Goal: Task Accomplishment & Management: Use online tool/utility

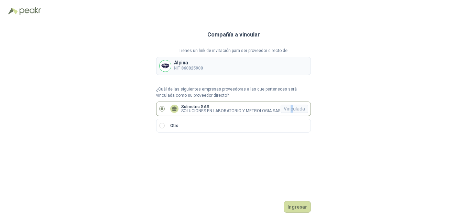
click at [293, 110] on div "Vinculada" at bounding box center [295, 109] width 28 height 8
click at [293, 107] on div "Vinculada" at bounding box center [295, 109] width 28 height 8
click at [294, 212] on button "Ingresar" at bounding box center [297, 207] width 27 height 12
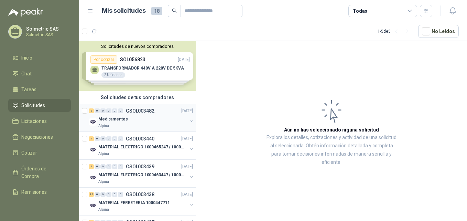
click at [155, 114] on div "2 0 0 0 0 0 GSOL003482 [DATE]" at bounding box center [142, 111] width 106 height 8
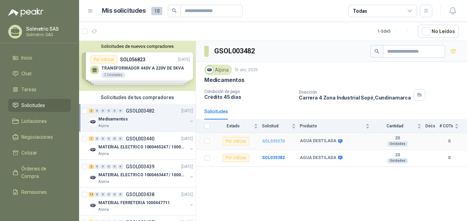
click at [270, 141] on b "SOL039370" at bounding box center [273, 141] width 23 height 5
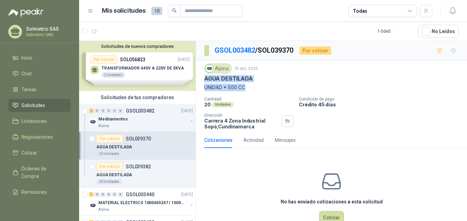
drag, startPoint x: 206, startPoint y: 77, endPoint x: 247, endPoint y: 86, distance: 42.7
click at [247, 86] on div "Alpina [DATE] AGUA DESTILADA UNIDAD * 500 CC" at bounding box center [331, 77] width 255 height 28
copy div "AGUA DESTILADA UNIDAD * 500 CC"
click at [138, 74] on div "Solicitudes de nuevos compradores Por cotizar SOL056823 [DATE] TRANSFORMADOR 44…" at bounding box center [137, 66] width 117 height 50
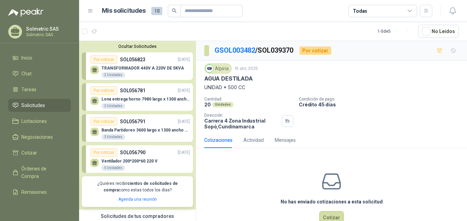
click at [138, 74] on div "TRANSFORMADOR 440V A 220V DE 5KVA 2 Unidades" at bounding box center [142, 72] width 83 height 12
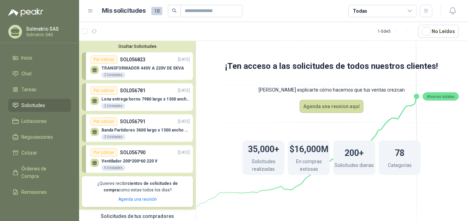
click at [258, 177] on div "35,000+ Solicitudes realizadas $16,000M En compras exitosas 200+ Solicitudes di…" at bounding box center [331, 157] width 233 height 89
click at [141, 104] on div "Lona entrega horno 7980 largo x 1300 ancho Banda tipo wafer  2 Unidades" at bounding box center [145, 103] width 88 height 12
click at [140, 133] on div "Banda Partidores 3600 largo x 1300 ancho BANDA DELGADA T10 (POLIURETANO)  3 Un…" at bounding box center [145, 134] width 88 height 12
click at [137, 162] on p "Ventilador 200*200*60 220 V" at bounding box center [129, 161] width 56 height 5
click at [140, 160] on p "Ventilador 200*200*60 220 V" at bounding box center [129, 161] width 56 height 5
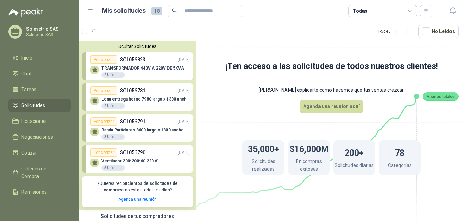
click at [140, 160] on p "Ventilador 200*200*60 220 V" at bounding box center [129, 161] width 56 height 5
click at [139, 159] on p "Ventilador 200*200*60 220 V" at bounding box center [129, 161] width 56 height 5
click at [0, 215] on html "Solmetric SAS Solmetric SAS Inicio Chat Tareas Solicitudes Licitaciones Negocia…" at bounding box center [233, 110] width 467 height 221
click at [127, 90] on p "SOL056781" at bounding box center [132, 91] width 25 height 8
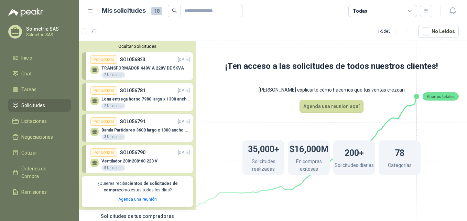
click at [156, 12] on span "18" at bounding box center [156, 11] width 11 height 8
click at [217, 13] on input "text" at bounding box center [209, 11] width 48 height 12
click at [93, 14] on icon at bounding box center [90, 11] width 6 height 6
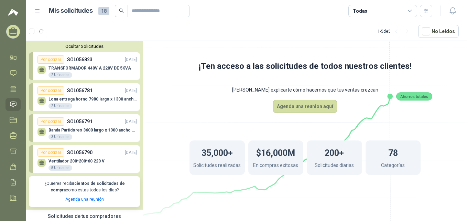
click at [37, 9] on icon at bounding box center [37, 11] width 6 height 6
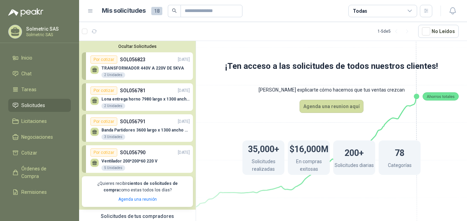
click at [366, 10] on div "Todas" at bounding box center [360, 11] width 14 height 8
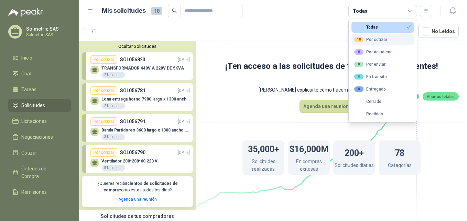
click at [394, 39] on button "18 Por cotizar" at bounding box center [383, 39] width 63 height 11
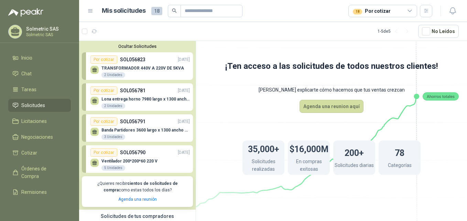
click at [170, 98] on p "Lona entrega horno 7980 largo x 1300 ancho Banda tipo wafer" at bounding box center [145, 99] width 88 height 5
click at [153, 65] on div "TRANSFORMADOR 440V A 220V DE 5KVA 2 Unidades" at bounding box center [139, 71] width 99 height 14
click at [310, 103] on button "Agenda una reunion aquí" at bounding box center [332, 106] width 64 height 13
